Goal: Transaction & Acquisition: Purchase product/service

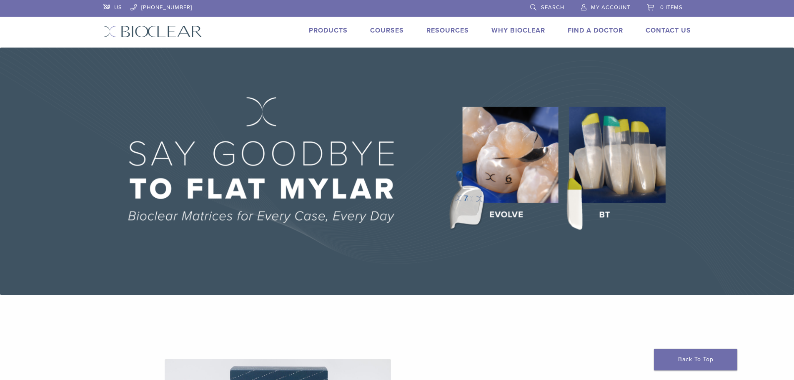
click at [327, 26] on li "Products" at bounding box center [328, 30] width 39 height 10
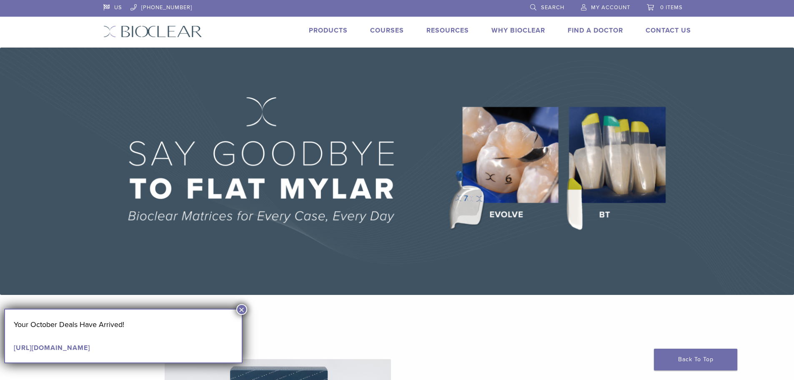
click at [315, 30] on link "Products" at bounding box center [328, 30] width 39 height 8
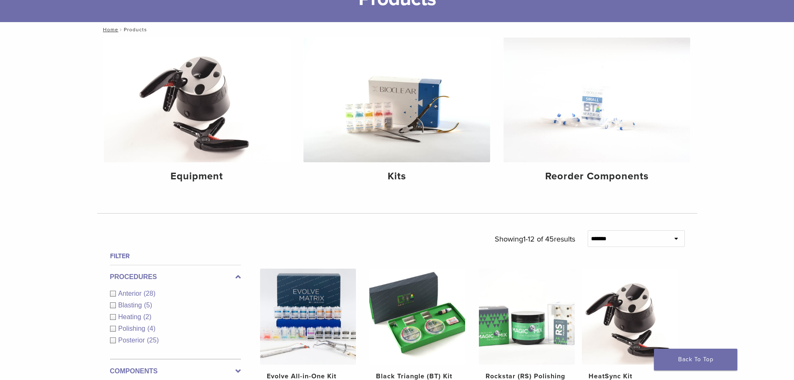
scroll to position [83, 0]
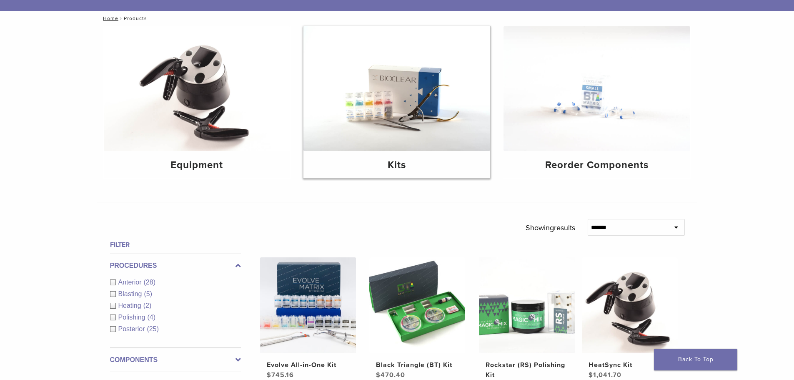
click at [422, 106] on img at bounding box center [397, 88] width 187 height 125
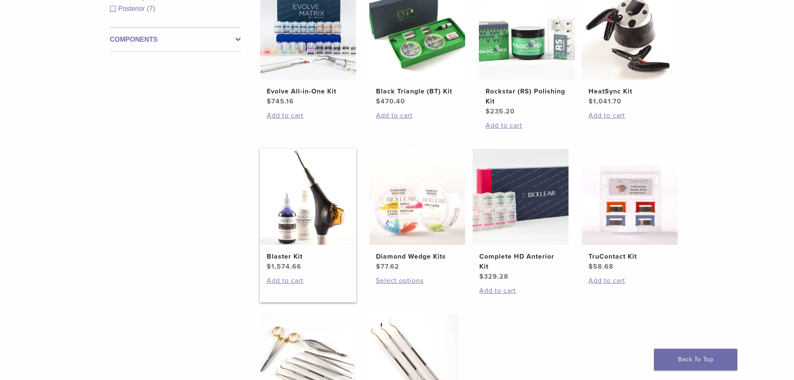
scroll to position [209, 0]
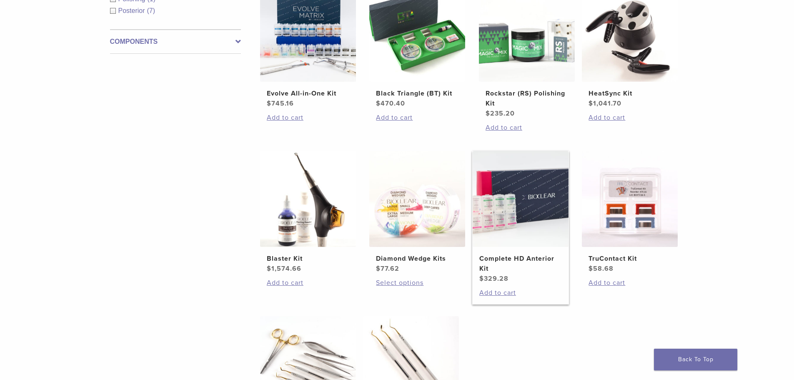
click at [503, 217] on img at bounding box center [521, 199] width 96 height 96
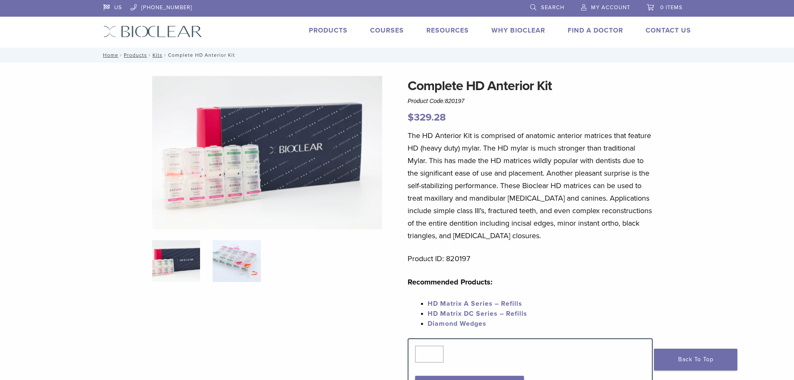
click at [246, 264] on img at bounding box center [237, 261] width 48 height 42
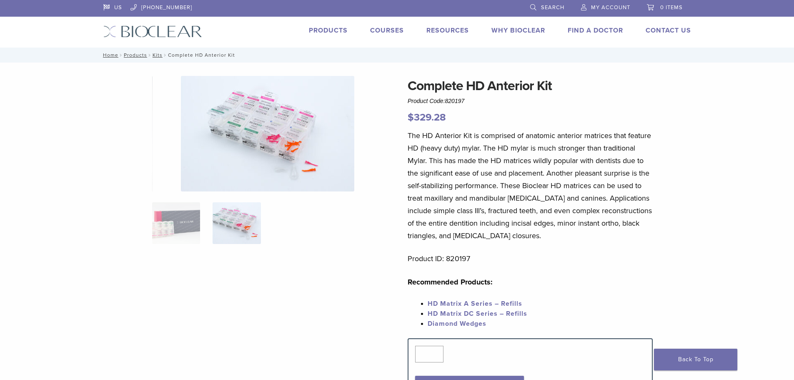
click at [286, 163] on img at bounding box center [267, 134] width 173 height 116
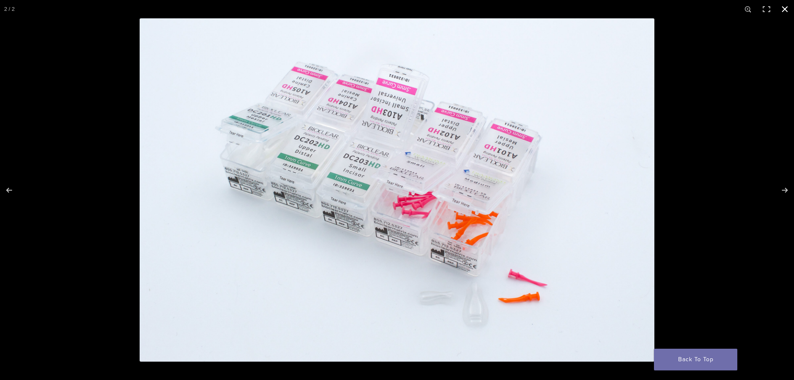
click at [789, 8] on button "Close (Esc)" at bounding box center [785, 9] width 18 height 18
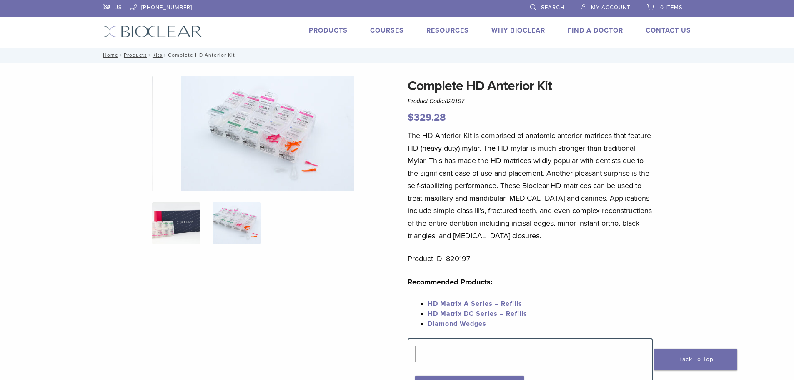
click at [182, 226] on img at bounding box center [176, 223] width 48 height 42
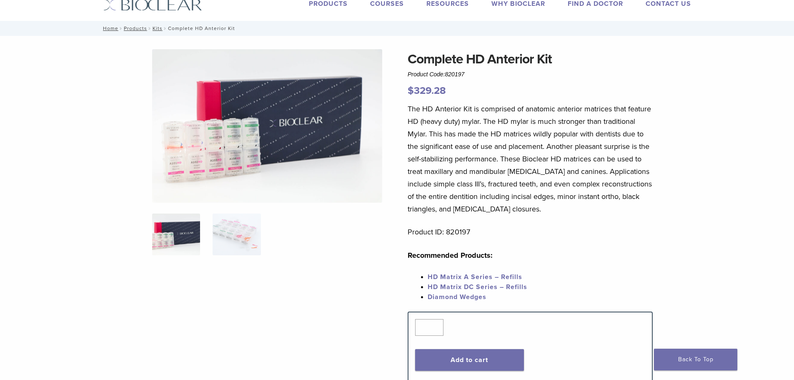
scroll to position [42, 0]
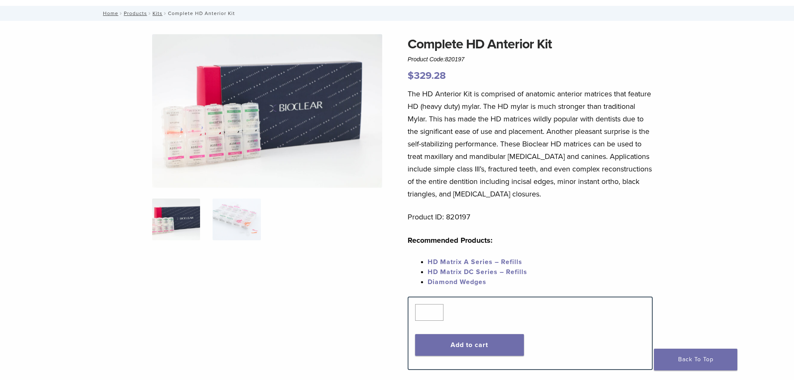
click at [475, 262] on link "HD Matrix A Series – Refills" at bounding box center [475, 262] width 95 height 8
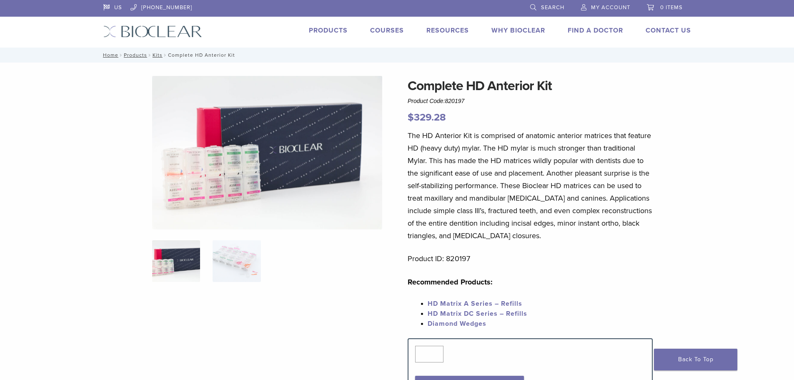
scroll to position [42, 0]
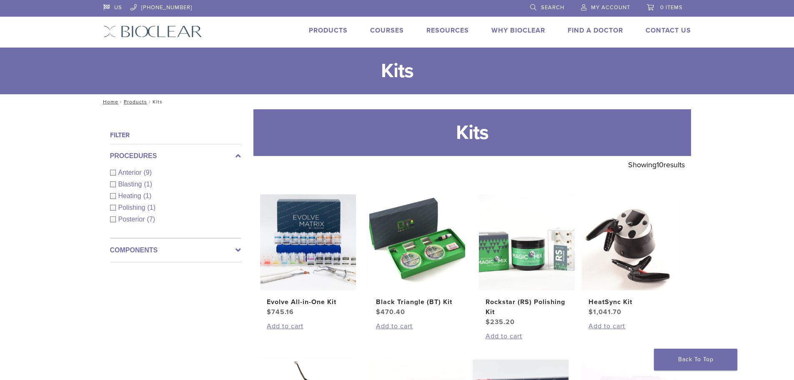
scroll to position [209, 0]
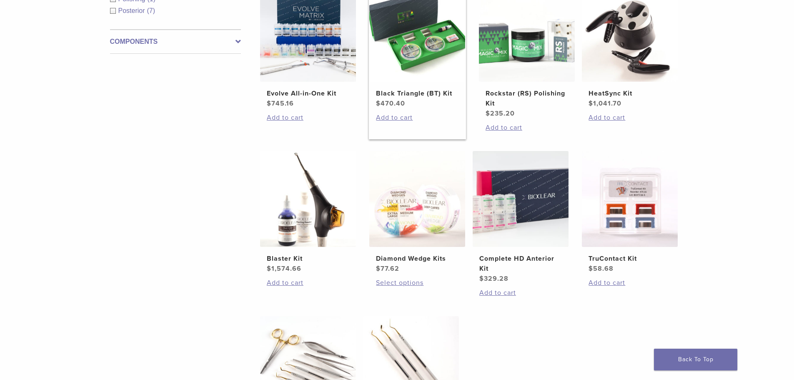
click at [420, 50] on img at bounding box center [417, 34] width 96 height 96
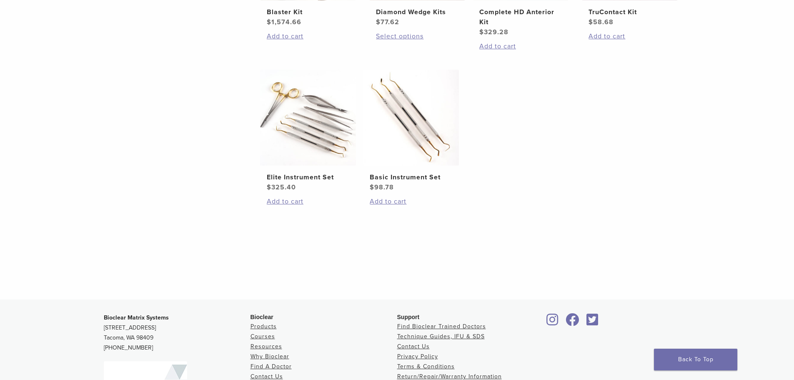
scroll to position [459, 0]
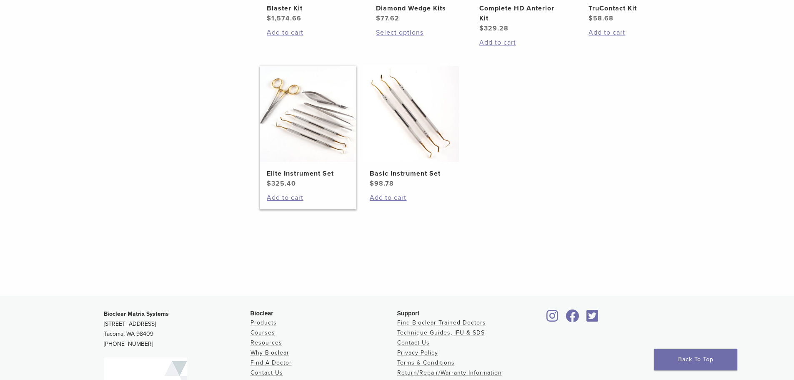
click at [318, 148] on img at bounding box center [308, 114] width 96 height 96
click at [307, 143] on img at bounding box center [308, 114] width 96 height 96
click at [308, 143] on img at bounding box center [308, 114] width 96 height 96
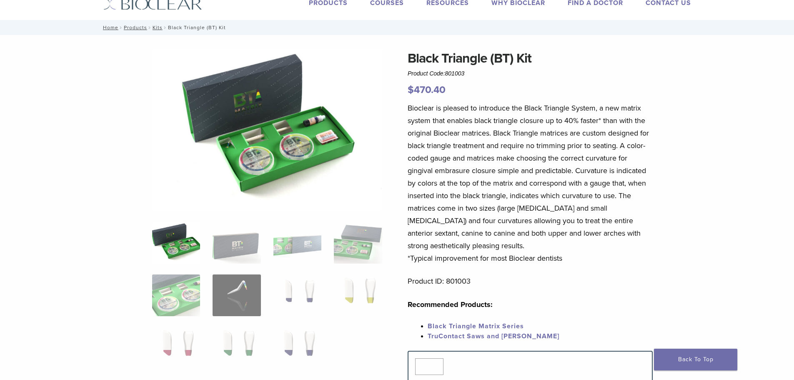
scroll to position [42, 0]
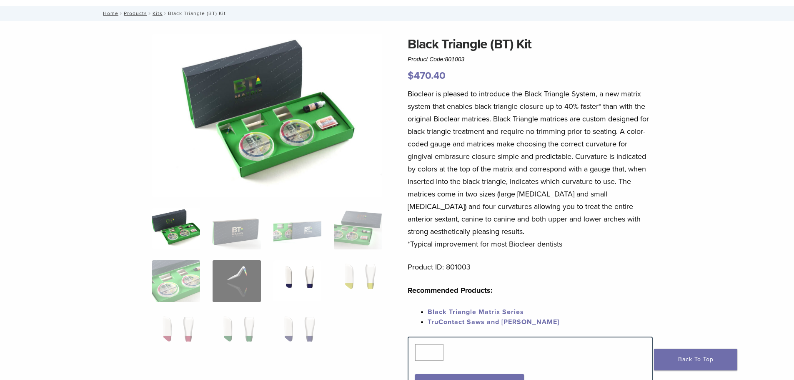
click at [314, 280] on img at bounding box center [298, 281] width 48 height 42
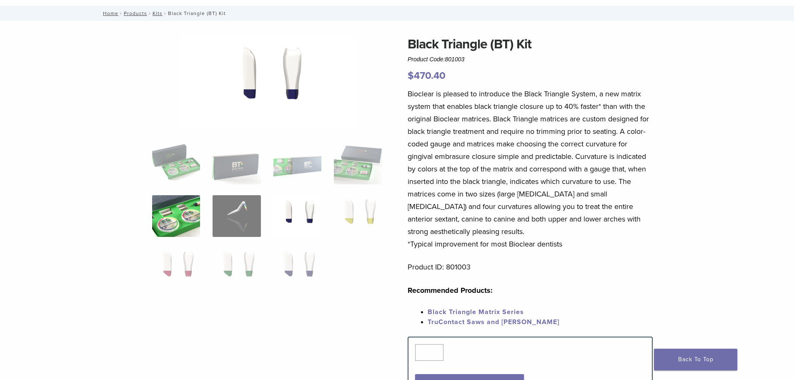
click at [162, 219] on img at bounding box center [176, 216] width 48 height 42
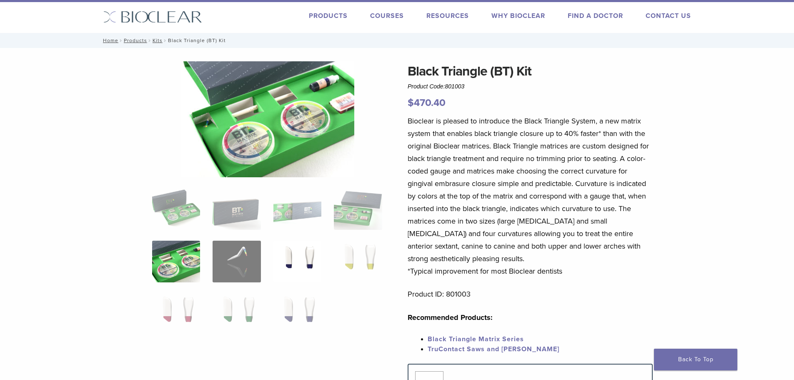
scroll to position [0, 0]
